Goal: Navigation & Orientation: Find specific page/section

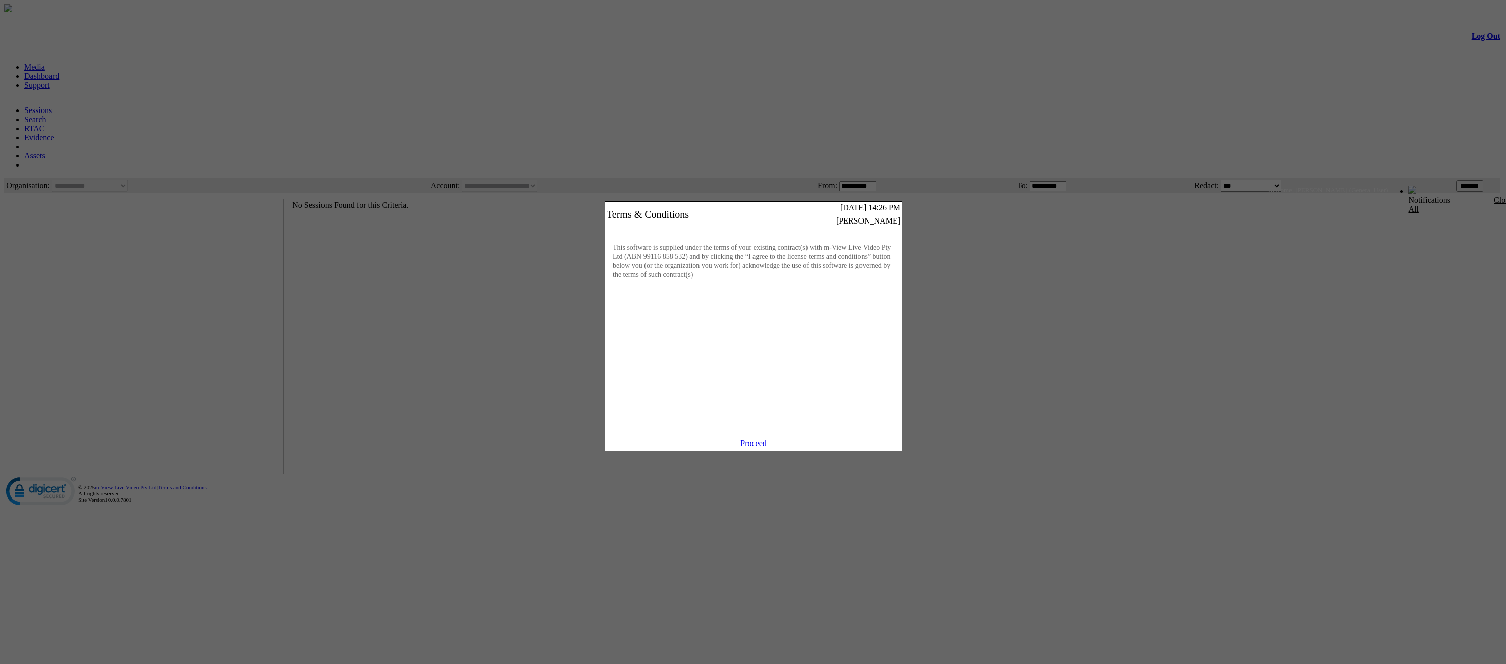
click at [750, 448] on link "Proceed" at bounding box center [753, 443] width 26 height 9
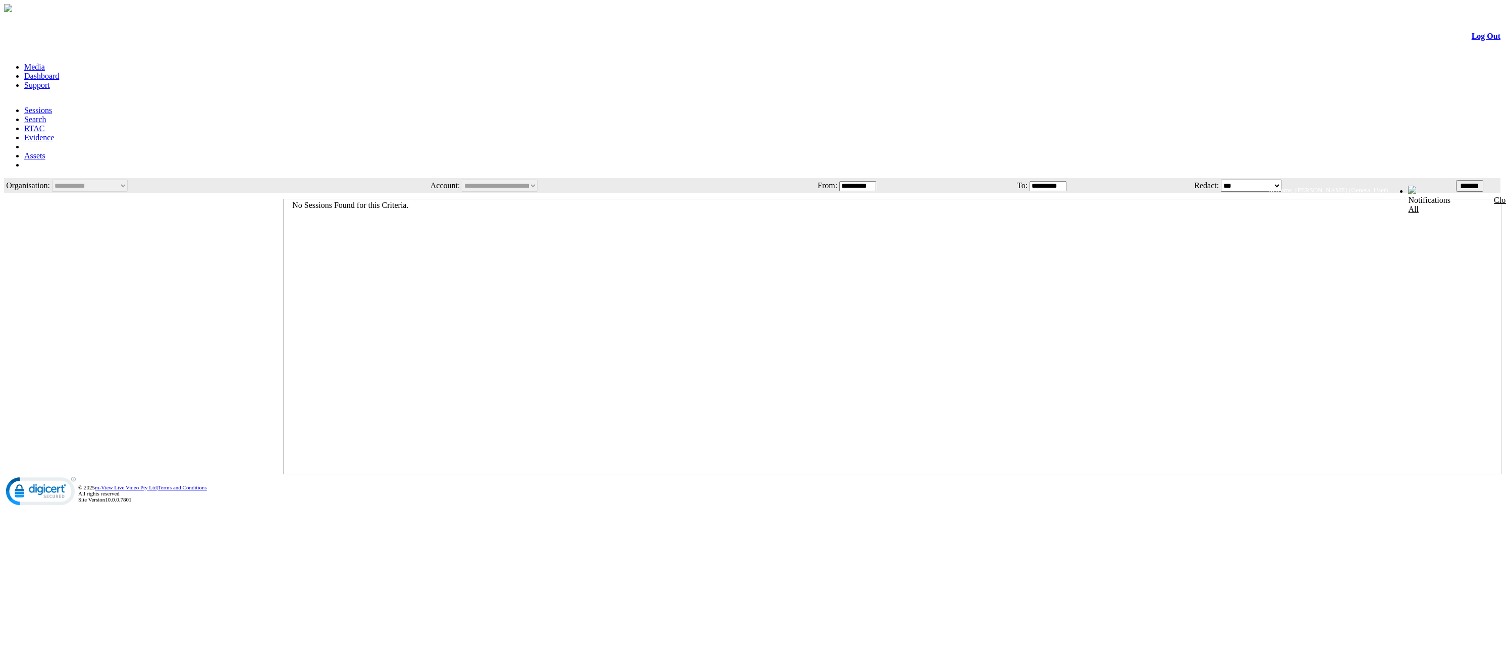
click at [59, 72] on link "Dashboard" at bounding box center [41, 76] width 35 height 9
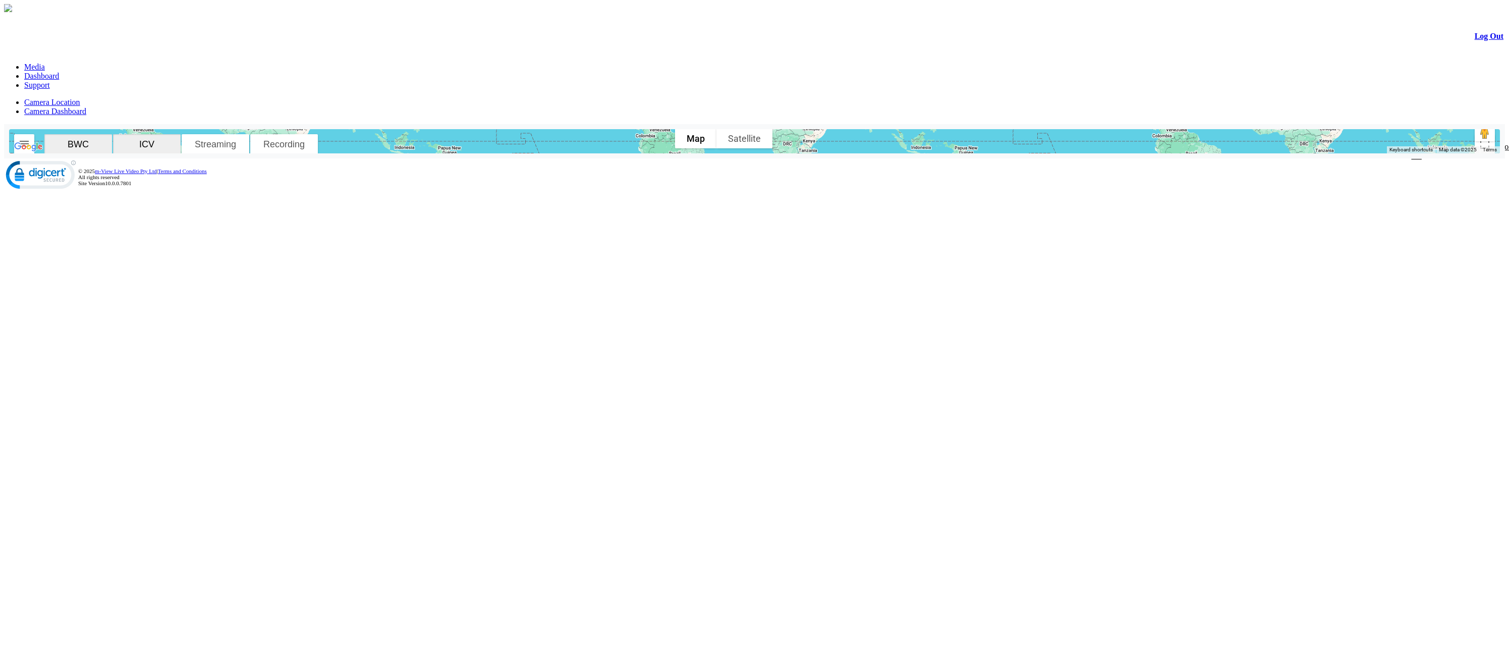
click at [50, 81] on link "Support" at bounding box center [37, 85] width 26 height 9
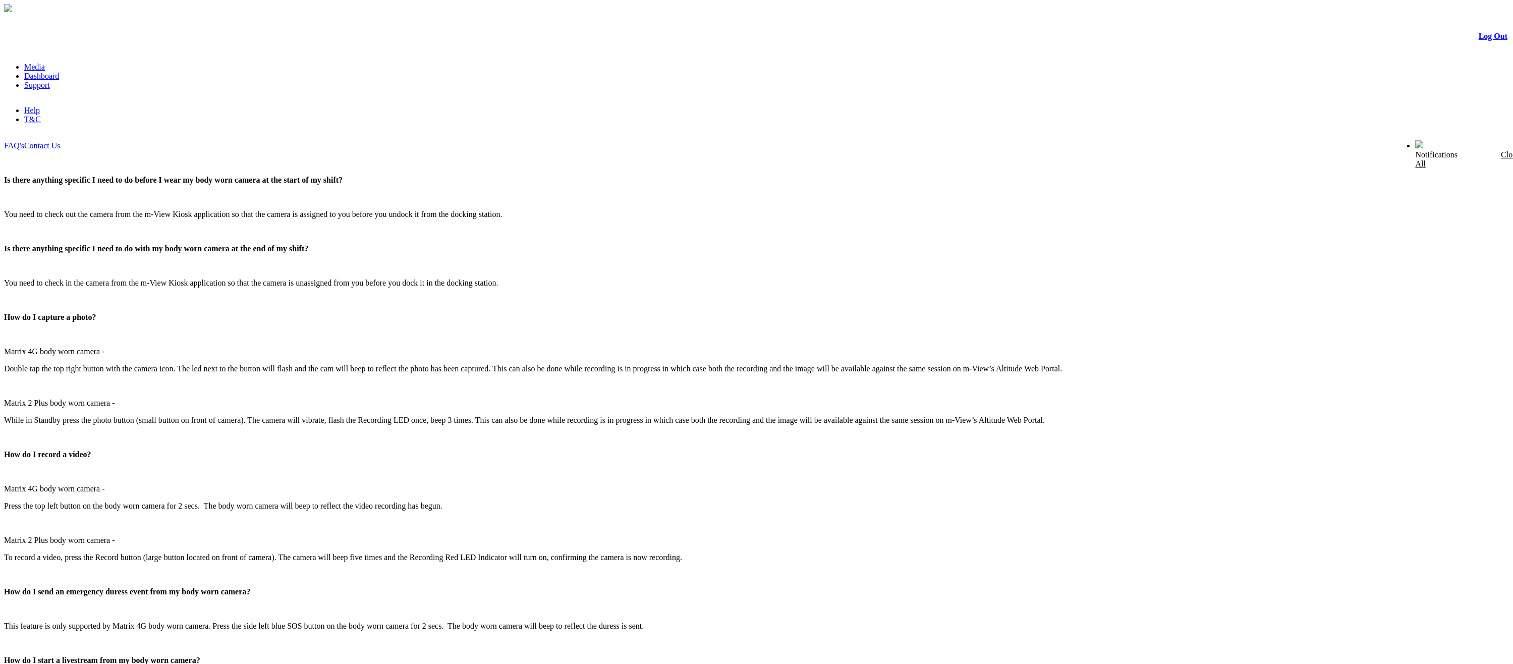
click at [45, 63] on link "Media" at bounding box center [34, 67] width 21 height 9
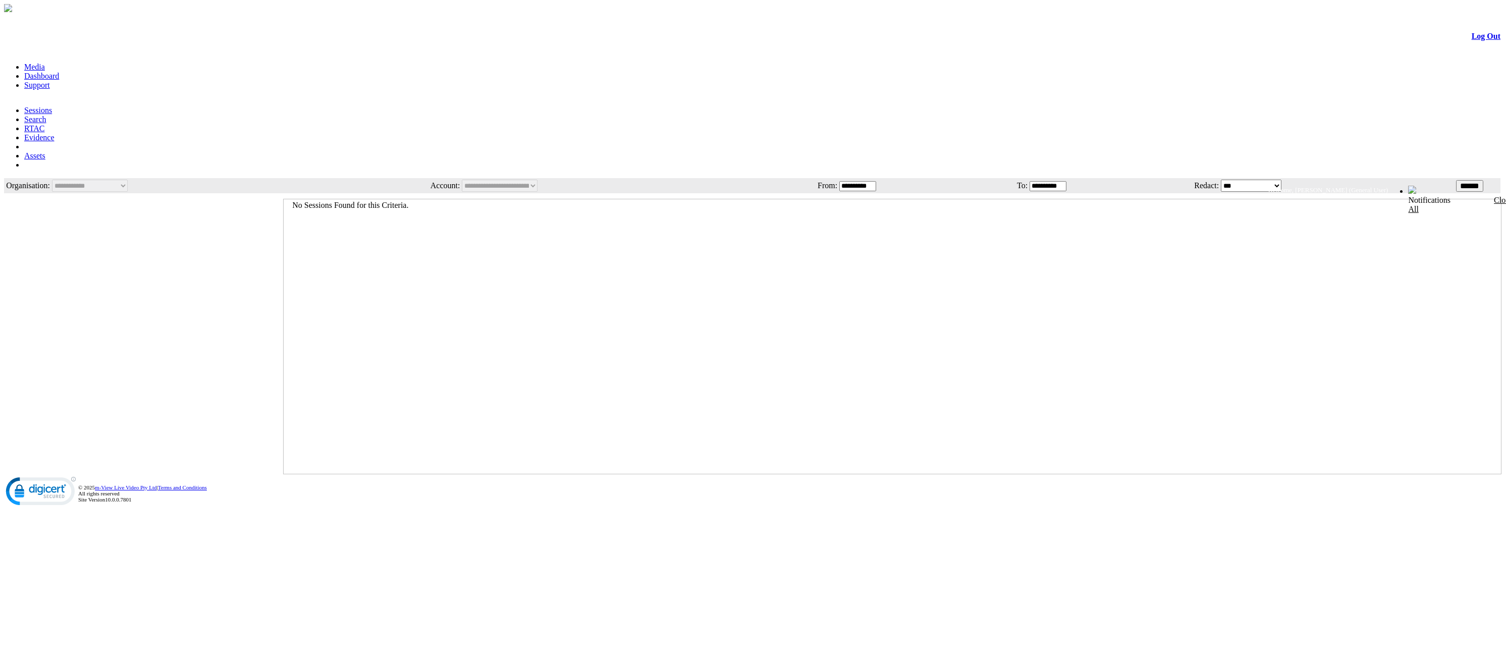
click at [46, 115] on link "Search" at bounding box center [35, 119] width 22 height 9
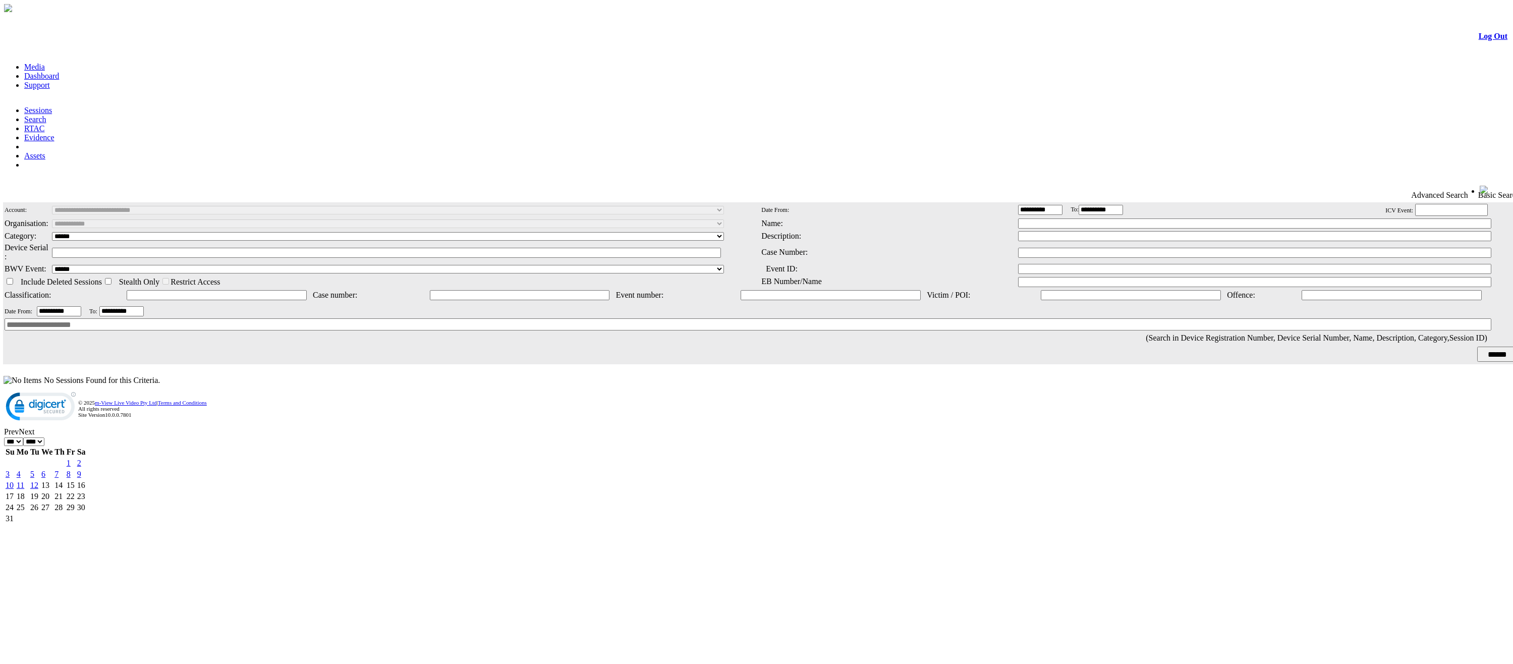
click at [52, 106] on link "Sessions" at bounding box center [38, 110] width 28 height 9
